Goal: Find specific page/section: Find specific page/section

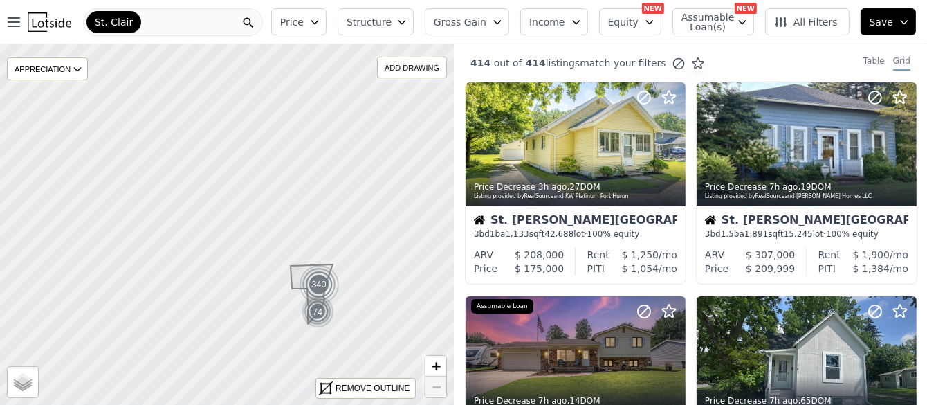
click at [183, 19] on div "St. Clair" at bounding box center [173, 22] width 180 height 28
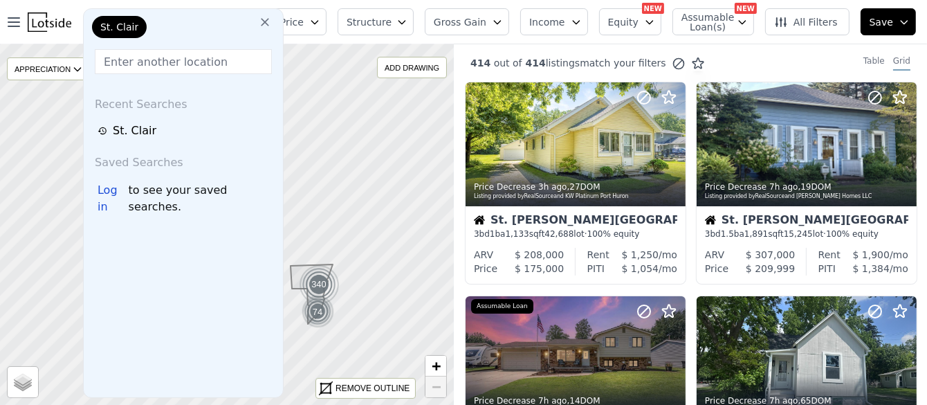
click at [258, 20] on icon at bounding box center [265, 22] width 14 height 14
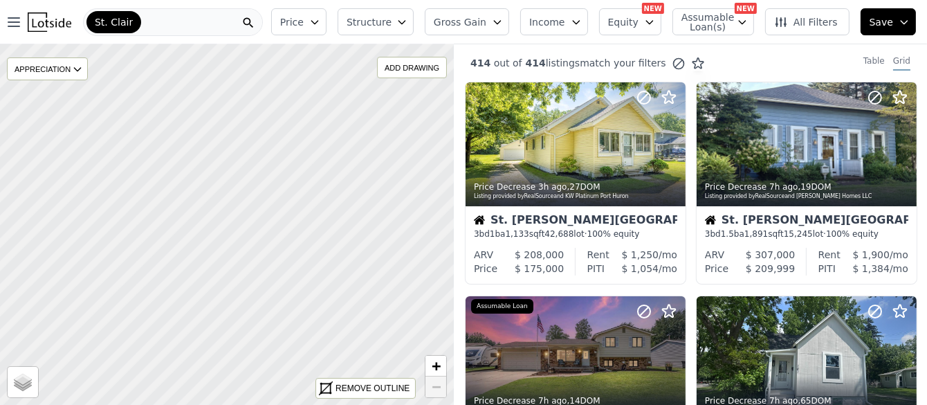
drag, startPoint x: 164, startPoint y: 336, endPoint x: 218, endPoint y: -40, distance: 380.2
click at [218, 0] on html "Open main menu St. Clair Price Structure Gross Gain Income Equity NEW Assumable…" at bounding box center [463, 202] width 927 height 405
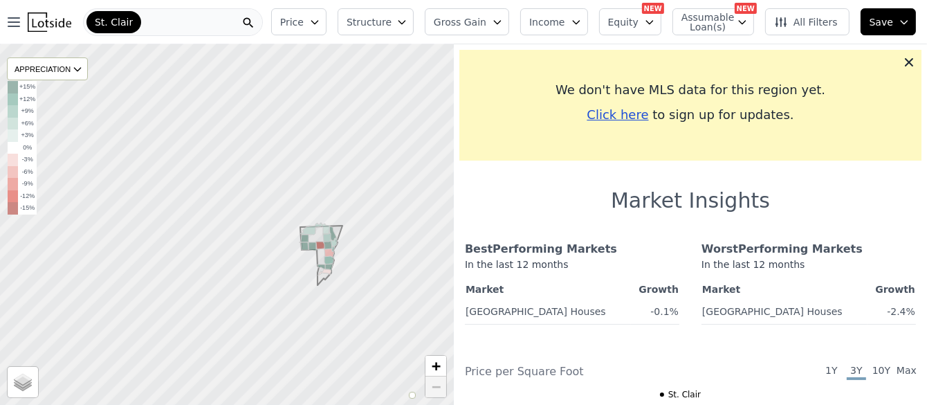
click at [436, 386] on span "−" at bounding box center [436, 386] width 9 height 17
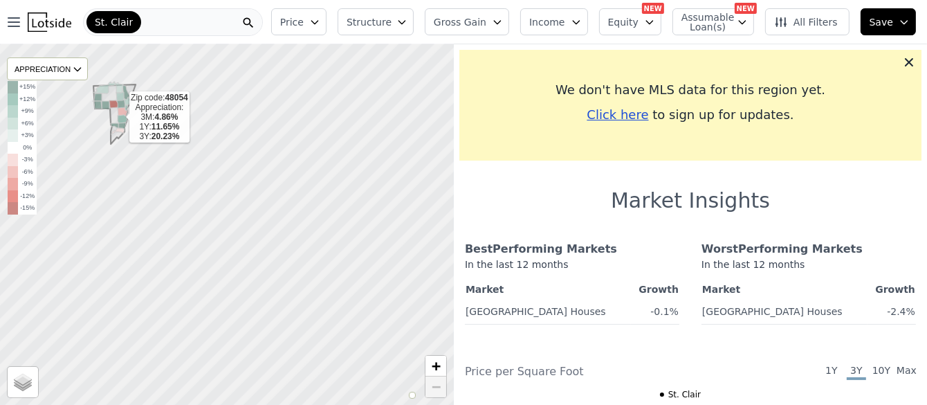
drag, startPoint x: 325, startPoint y: 258, endPoint x: 104, endPoint y: 100, distance: 271.6
click at [118, 115] on icon at bounding box center [122, 119] width 9 height 8
drag, startPoint x: 357, startPoint y: 348, endPoint x: 270, endPoint y: 47, distance: 313.1
click at [267, 108] on div at bounding box center [224, 200] width 544 height 432
drag, startPoint x: 187, startPoint y: 371, endPoint x: 402, endPoint y: -62, distance: 483.2
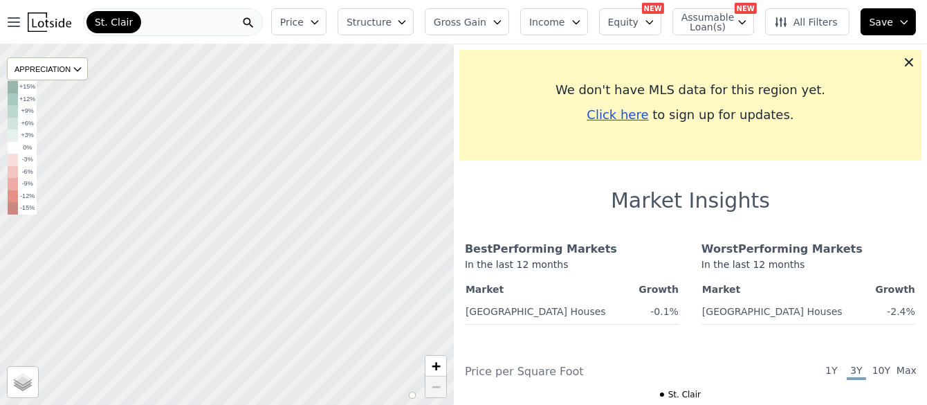
click at [402, 0] on html "Open main menu St. Clair Price Structure Gross Gain Income Equity NEW Assumable…" at bounding box center [463, 202] width 927 height 405
drag, startPoint x: 175, startPoint y: 232, endPoint x: 360, endPoint y: 436, distance: 274.7
click at [360, 404] on html "Open main menu St. Clair Price Structure Gross Gain Income Equity NEW Assumable…" at bounding box center [463, 202] width 927 height 405
drag, startPoint x: 248, startPoint y: 324, endPoint x: 363, endPoint y: 257, distance: 133.0
click at [363, 257] on div at bounding box center [226, 224] width 544 height 432
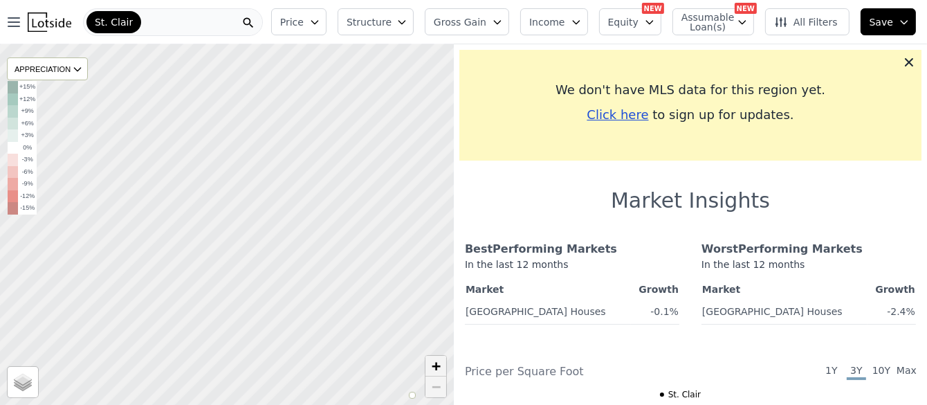
click at [435, 364] on span "+" at bounding box center [436, 365] width 9 height 17
drag, startPoint x: 395, startPoint y: 305, endPoint x: 296, endPoint y: 380, distance: 124.0
click at [296, 380] on div at bounding box center [226, 224] width 544 height 432
click at [26, 85] on td "+15%" at bounding box center [27, 87] width 19 height 12
